Goal: Task Accomplishment & Management: Manage account settings

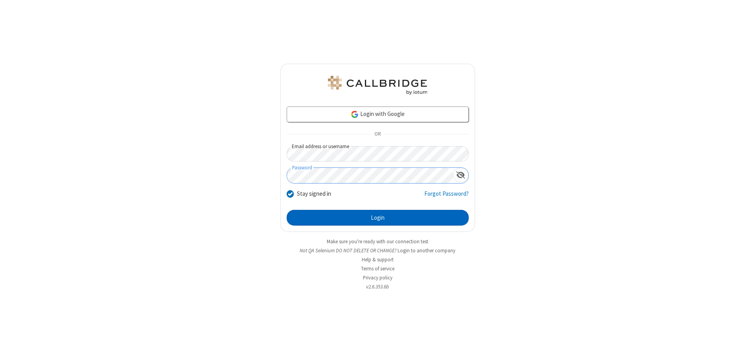
click at [377, 218] on button "Login" at bounding box center [378, 218] width 182 height 16
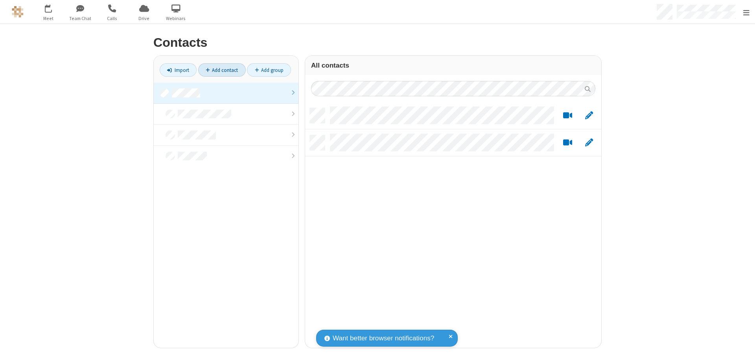
click at [219, 70] on link "Add contact" at bounding box center [222, 69] width 48 height 13
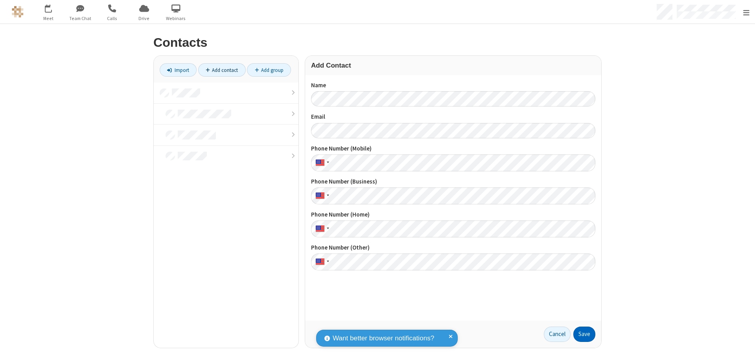
click at [581, 334] on button "Save" at bounding box center [584, 335] width 22 height 16
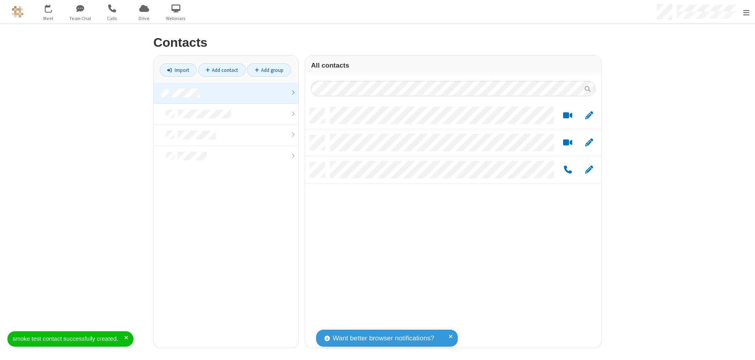
scroll to position [240, 290]
click at [219, 70] on link "Add contact" at bounding box center [222, 69] width 48 height 13
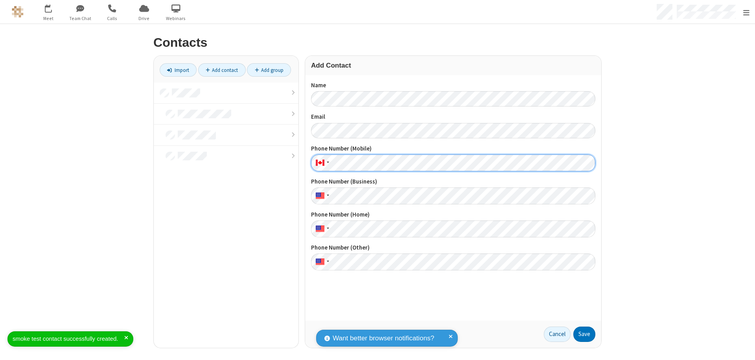
click at [581, 334] on button "Save" at bounding box center [584, 335] width 22 height 16
